Goal: Information Seeking & Learning: Compare options

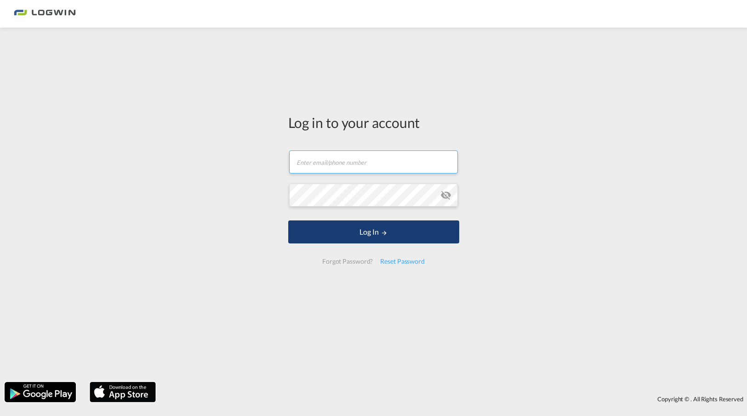
type input "[PERSON_NAME][EMAIL_ADDRESS][PERSON_NAME][DOMAIN_NAME]"
click at [367, 236] on button "Log In" at bounding box center [373, 231] width 171 height 23
